Goal: Task Accomplishment & Management: Manage account settings

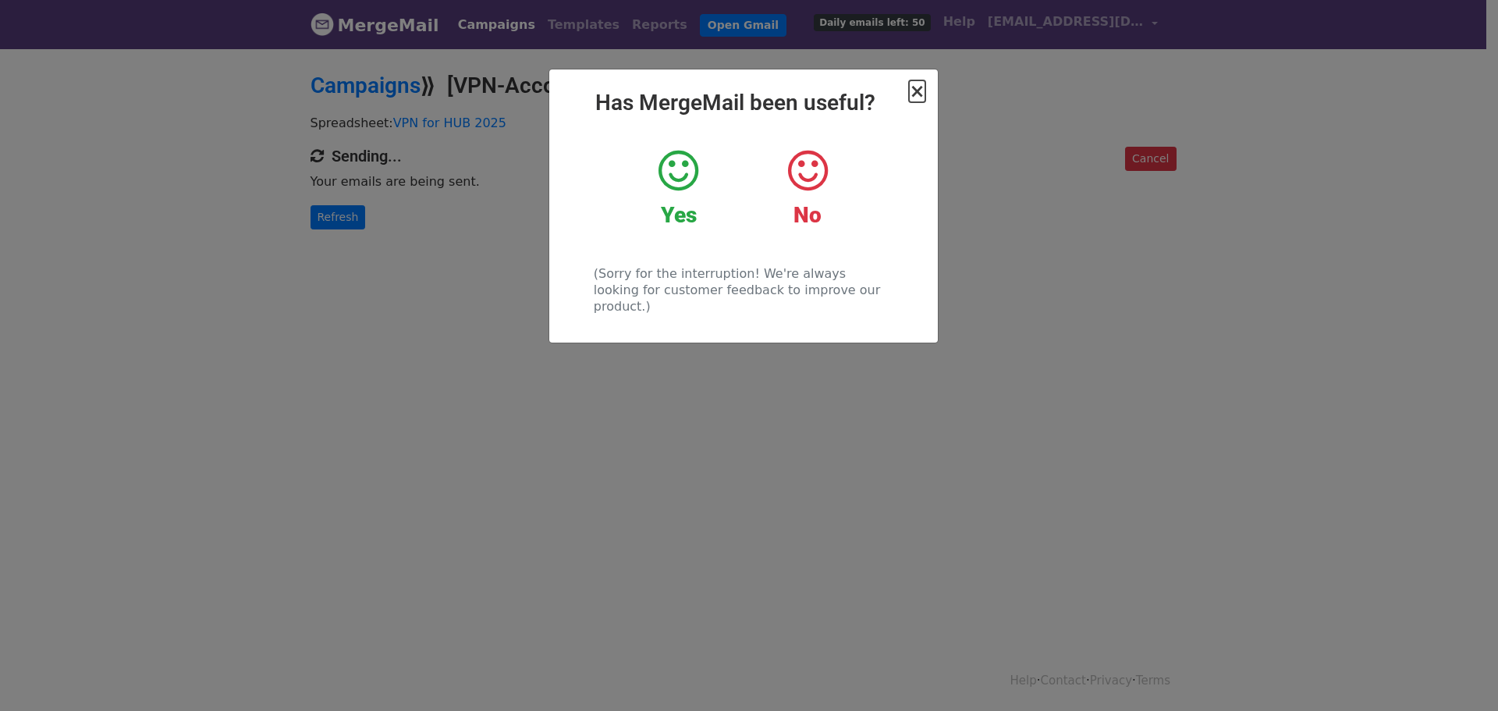
click at [913, 100] on span "×" at bounding box center [917, 91] width 16 height 22
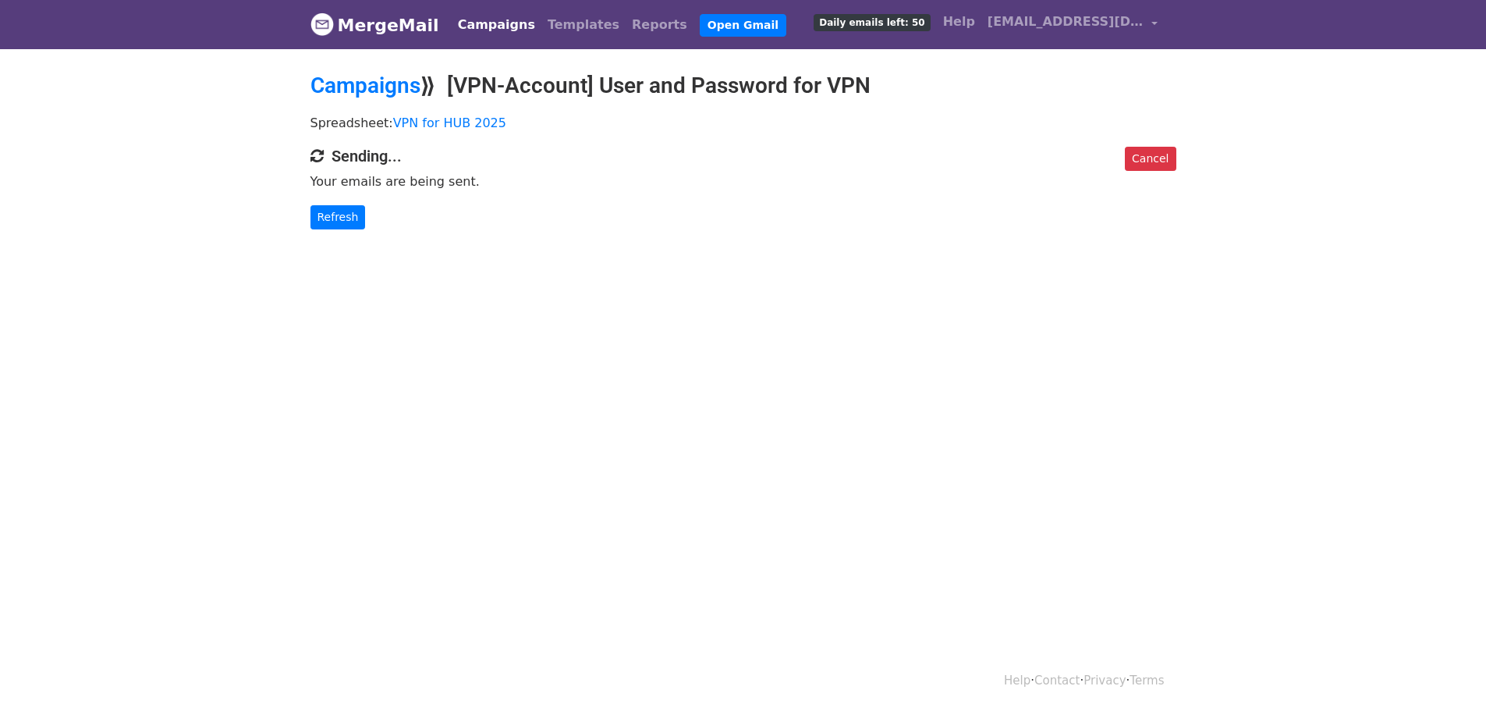
click at [930, 16] on span "Daily emails left: 50" at bounding box center [872, 22] width 116 height 17
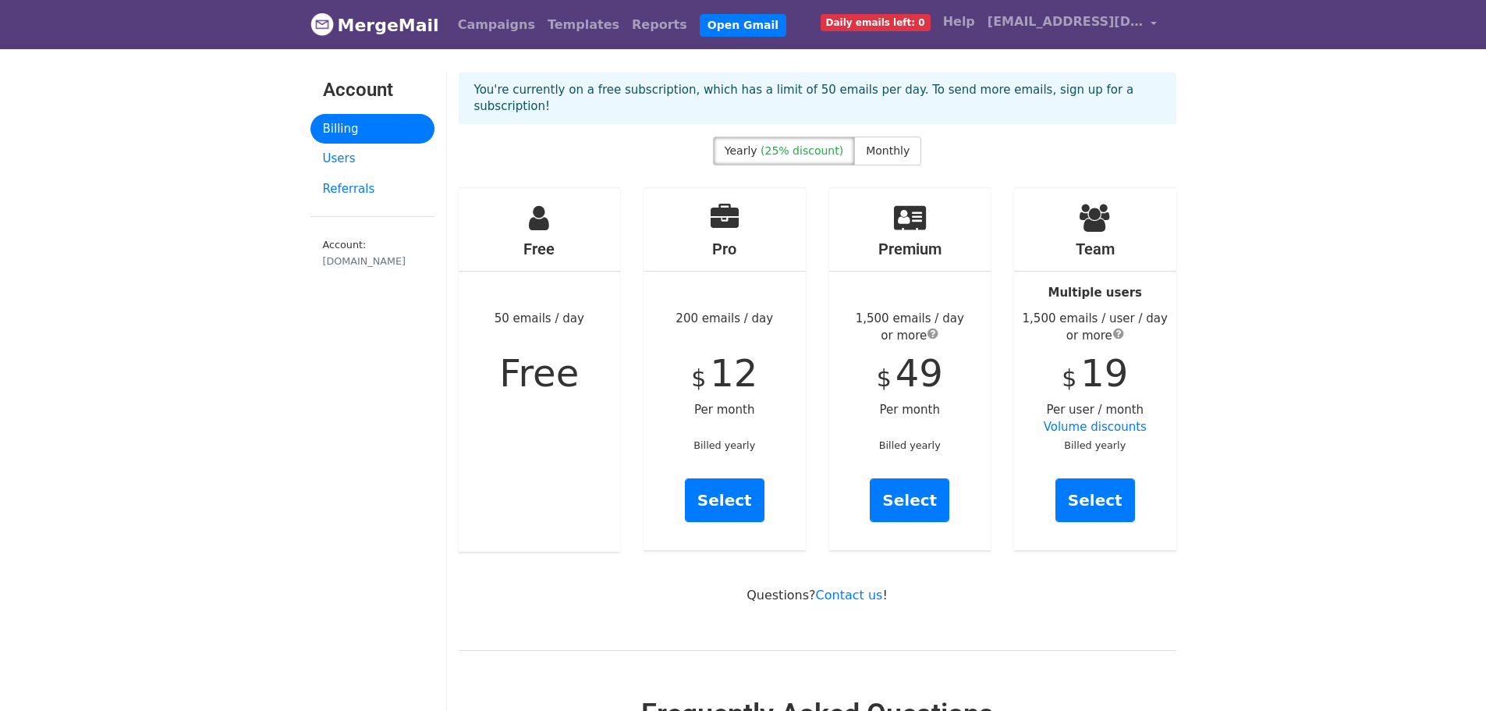
click at [353, 31] on link "MergeMail" at bounding box center [374, 25] width 129 height 33
